Goal: Information Seeking & Learning: Learn about a topic

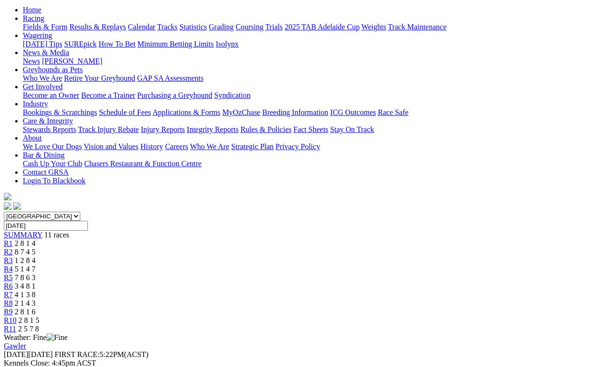
scroll to position [117, 0]
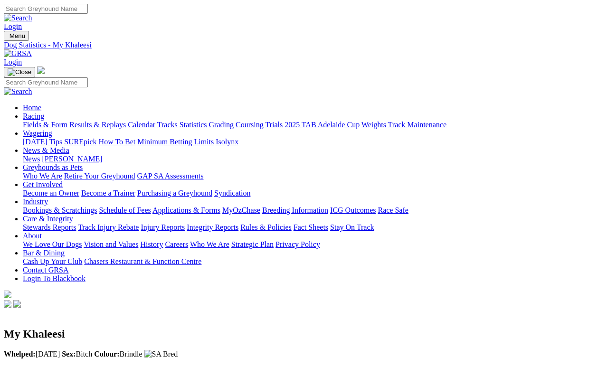
scroll to position [4, 0]
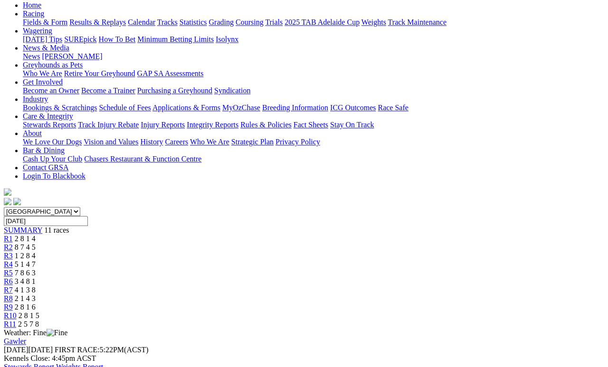
scroll to position [101, 0]
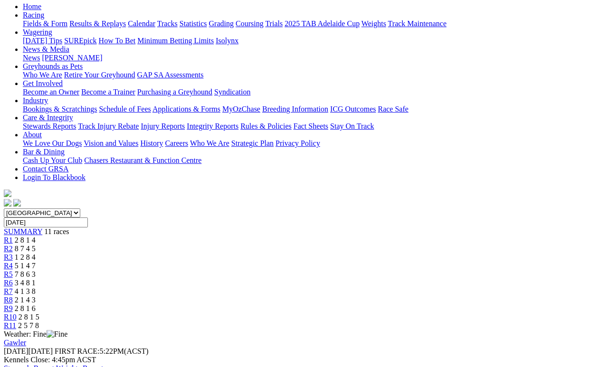
click at [13, 262] on span "R4" at bounding box center [8, 266] width 9 height 8
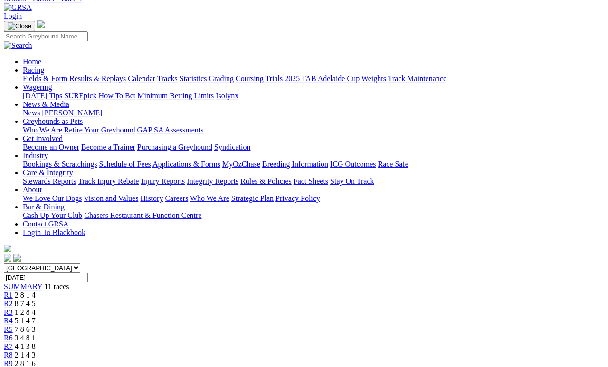
scroll to position [48, 0]
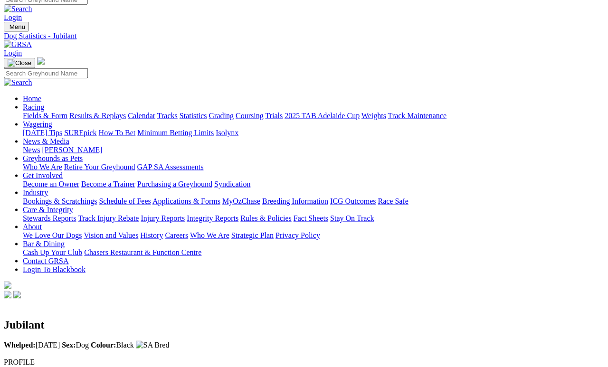
scroll to position [9, 0]
click at [47, 112] on link "Fields & Form" at bounding box center [45, 116] width 45 height 8
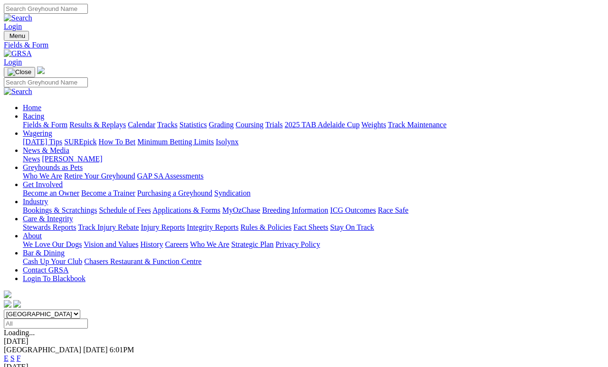
click at [155, 121] on link "Calendar" at bounding box center [142, 125] width 28 height 8
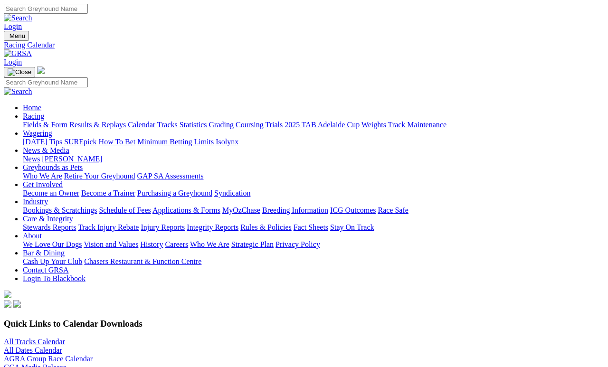
scroll to position [4, 0]
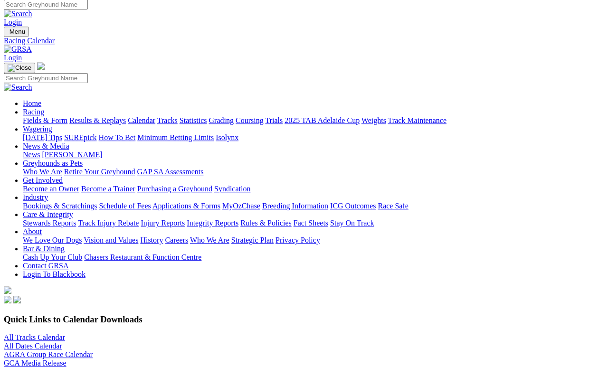
click at [64, 334] on link "All Tracks Calendar" at bounding box center [34, 338] width 61 height 8
click at [122, 116] on link "Results & Replays" at bounding box center [97, 120] width 57 height 8
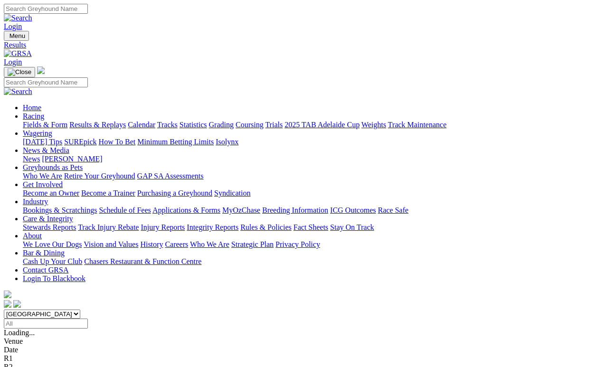
scroll to position [4, 0]
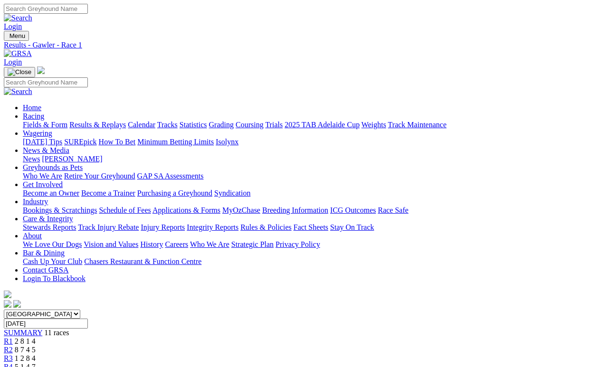
scroll to position [4, 0]
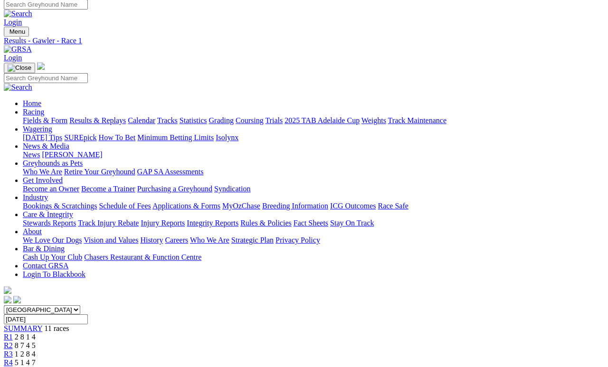
click at [13, 342] on span "R2" at bounding box center [8, 346] width 9 height 8
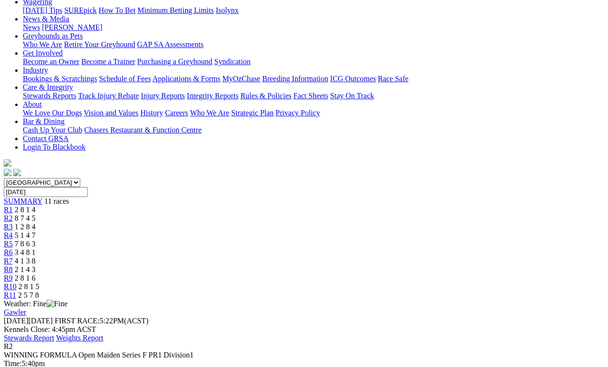
scroll to position [134, 0]
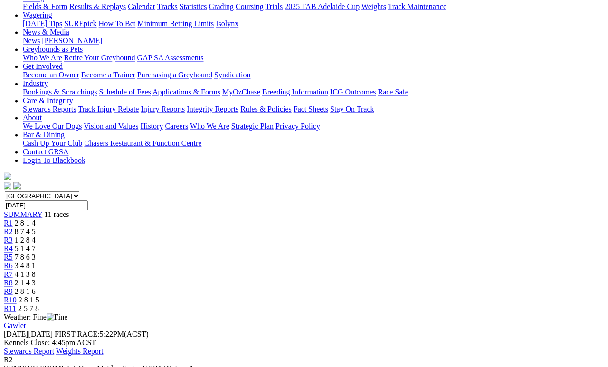
scroll to position [119, 0]
click at [13, 236] on link "R3" at bounding box center [8, 240] width 9 height 8
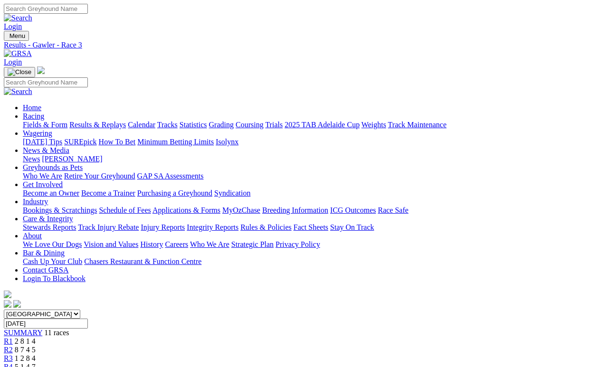
click at [13, 346] on span "R2" at bounding box center [8, 350] width 9 height 8
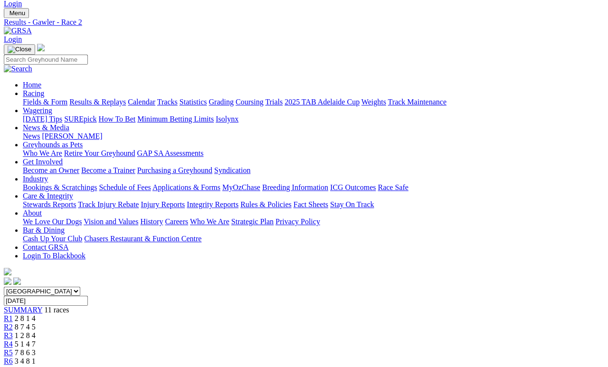
scroll to position [23, 0]
click at [155, 98] on link "Calendar" at bounding box center [142, 102] width 28 height 8
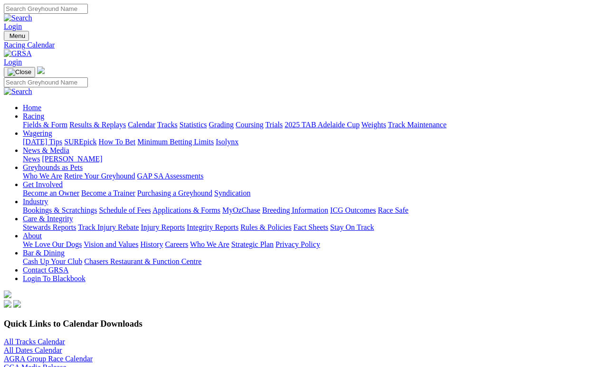
scroll to position [4, 0]
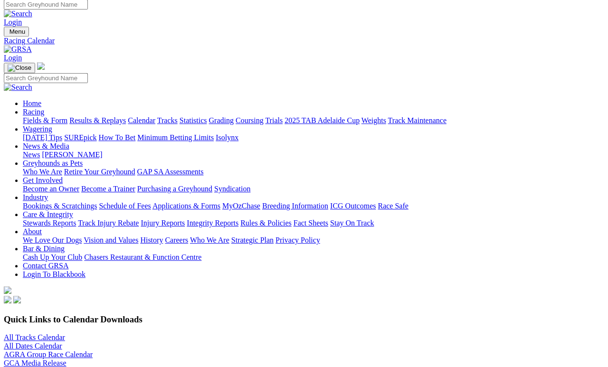
click at [65, 334] on link "All Tracks Calendar" at bounding box center [34, 338] width 61 height 8
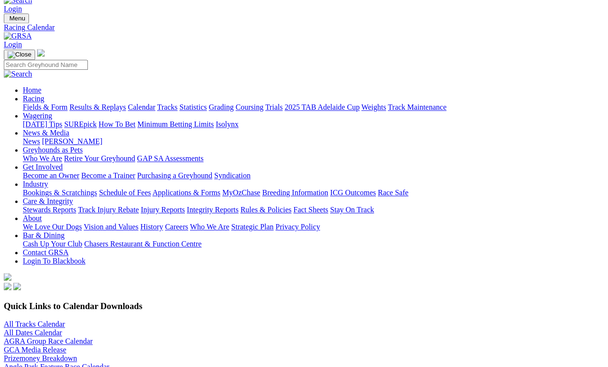
scroll to position [18, 0]
click at [54, 103] on link "Fields & Form" at bounding box center [45, 107] width 45 height 8
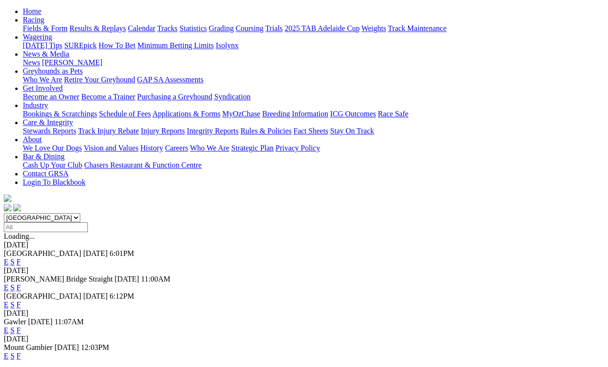
scroll to position [96, 0]
click at [21, 327] on link "F" at bounding box center [19, 331] width 4 height 8
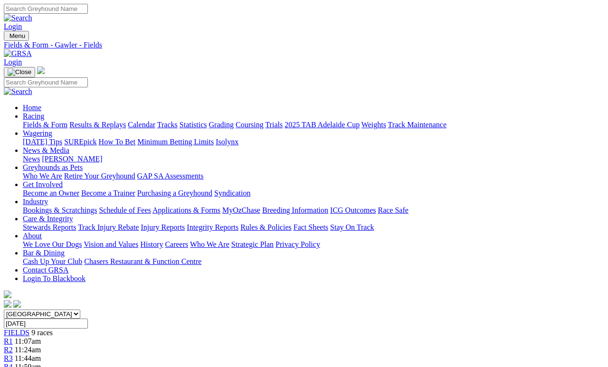
click at [51, 121] on link "Fields & Form" at bounding box center [45, 125] width 45 height 8
